Goal: Information Seeking & Learning: Check status

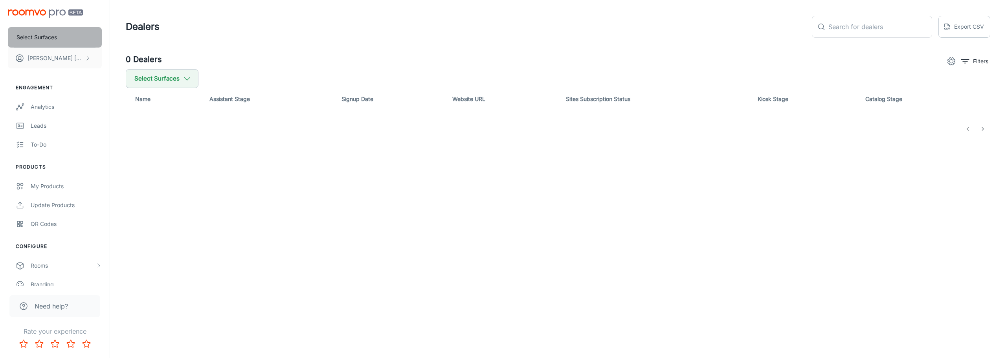
click at [48, 35] on p "Select Surfaces" at bounding box center [36, 37] width 40 height 9
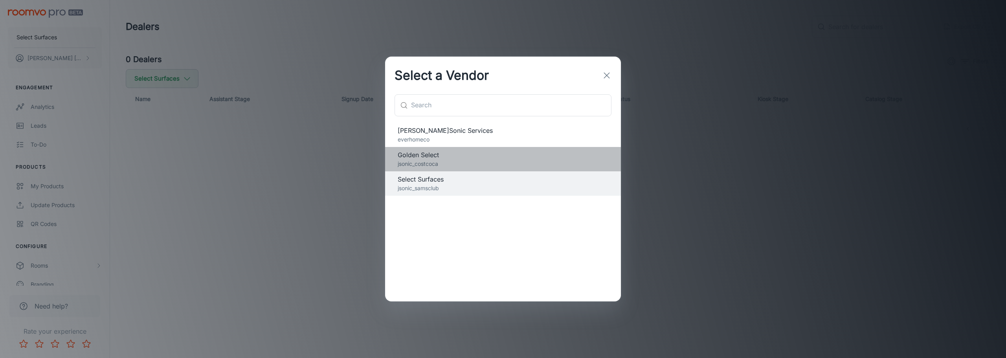
click at [425, 156] on span "Golden Select" at bounding box center [502, 154] width 211 height 9
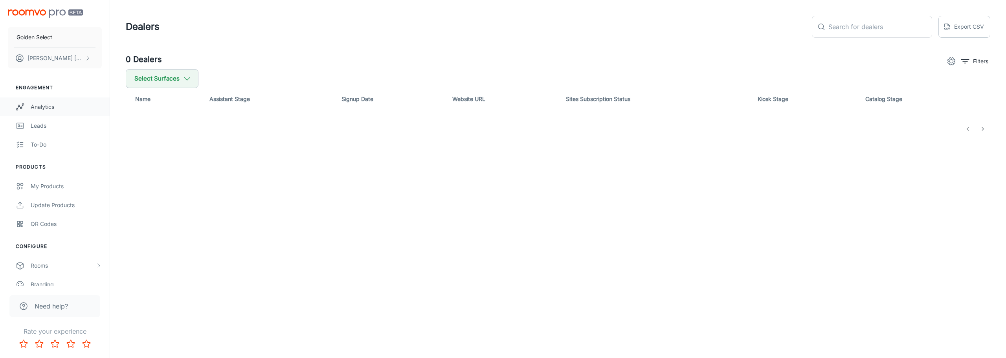
click at [46, 105] on div "Analytics" at bounding box center [66, 107] width 71 height 9
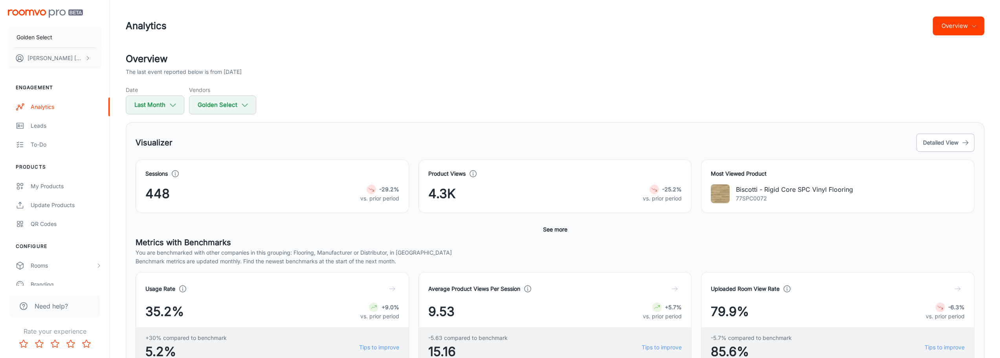
click at [260, 202] on div "448 -29.2% vs. prior period" at bounding box center [272, 193] width 254 height 19
click at [158, 174] on h4 "Sessions" at bounding box center [156, 173] width 22 height 9
click at [495, 182] on div "Product Views 4.3K -25.2% vs. prior period" at bounding box center [555, 186] width 254 height 34
click at [545, 229] on button "See more" at bounding box center [555, 229] width 31 height 14
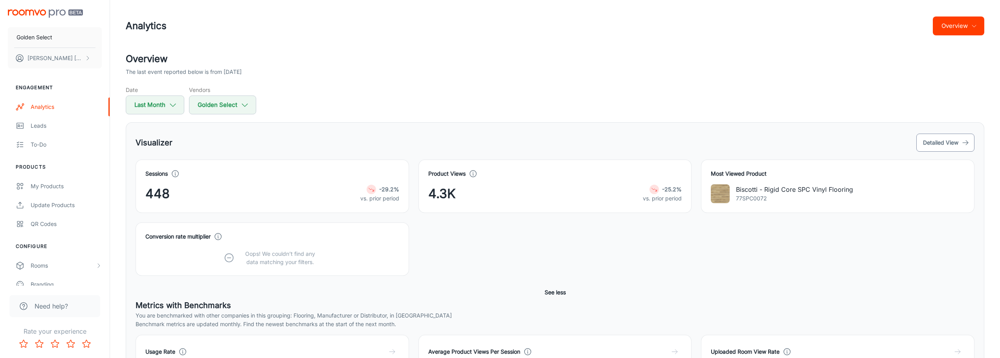
click at [940, 136] on button "Detailed View" at bounding box center [945, 143] width 58 height 18
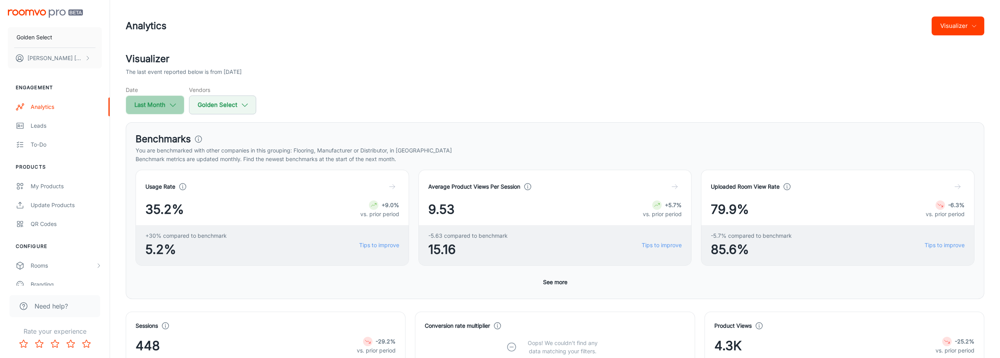
click at [170, 105] on icon "button" at bounding box center [173, 105] width 9 height 9
select select "8"
select select "2025"
select select "8"
select select "2025"
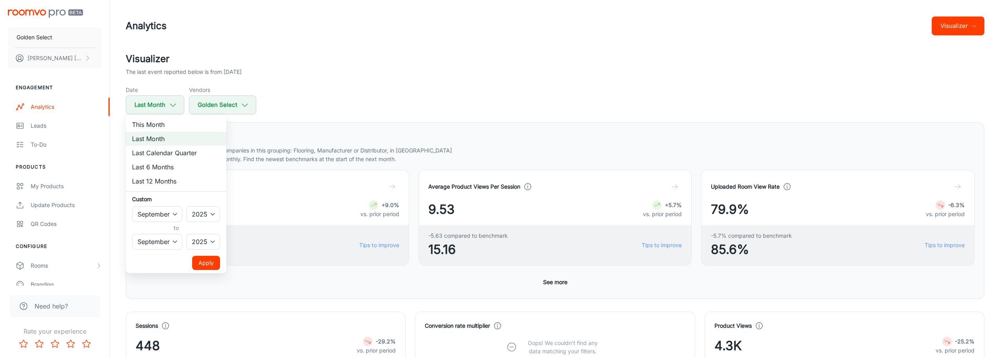
click at [162, 165] on li "Last 6 Months" at bounding box center [176, 167] width 101 height 14
select select "3"
click at [208, 262] on button "Apply" at bounding box center [206, 263] width 28 height 14
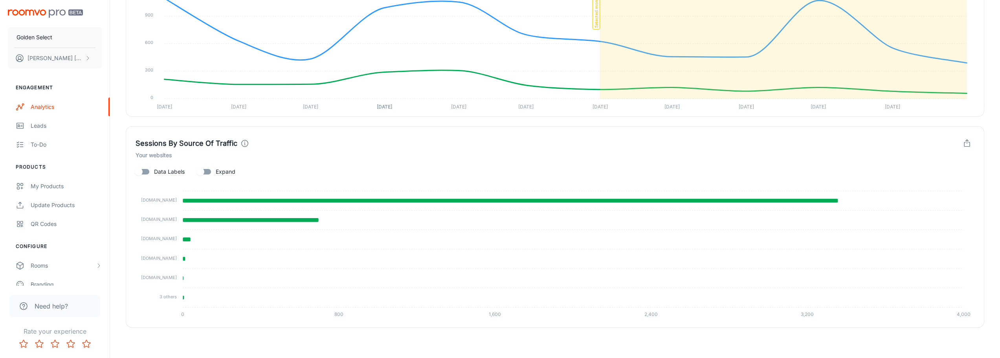
scroll to position [784, 0]
